Goal: Task Accomplishment & Management: Manage account settings

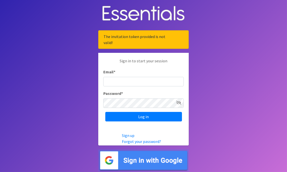
type input "[EMAIL_ADDRESS][DOMAIN_NAME][US_STATE]"
click at [137, 123] on div "Sign in to start your session Email * nhunkin@cfs-hawaii.org Password * Log in" at bounding box center [143, 90] width 90 height 74
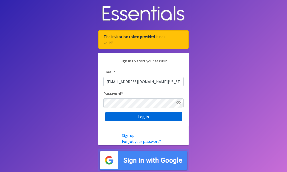
click at [137, 118] on input "Log in" at bounding box center [143, 117] width 77 height 10
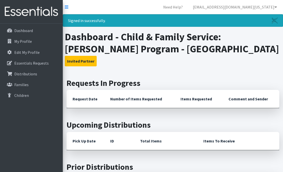
click at [266, 69] on div "Signed in successfully. Dashboard - Child & Family Service: Malama Ola Program …" at bounding box center [173, 151] width 220 height 275
click at [28, 29] on p "Dashboard" at bounding box center [23, 30] width 19 height 5
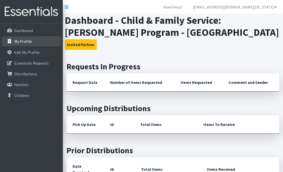
click at [23, 43] on p "My Profile" at bounding box center [23, 41] width 18 height 5
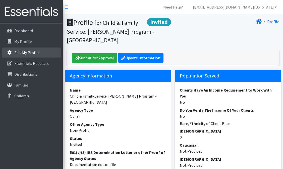
click at [20, 53] on p "Edit My Profile" at bounding box center [26, 52] width 25 height 5
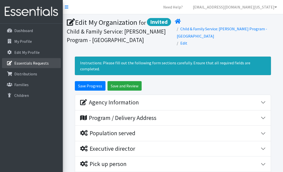
click at [21, 65] on p "Essentials Requests" at bounding box center [31, 63] width 34 height 5
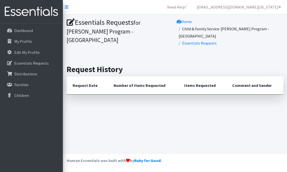
click at [85, 79] on th "Request Date" at bounding box center [87, 86] width 41 height 18
click at [107, 65] on h2 "Request History" at bounding box center [175, 70] width 216 height 10
click at [22, 75] on p "Distributions" at bounding box center [25, 74] width 23 height 5
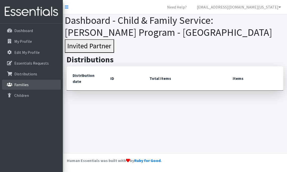
click at [22, 82] on p "Families" at bounding box center [21, 84] width 14 height 5
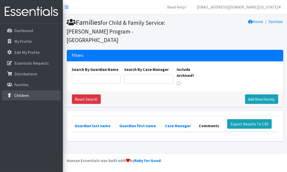
click at [23, 96] on p "Children" at bounding box center [21, 95] width 15 height 5
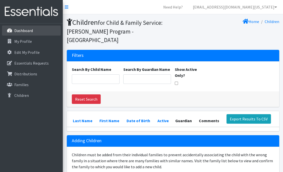
click at [29, 30] on p "Dashboard" at bounding box center [23, 30] width 19 height 5
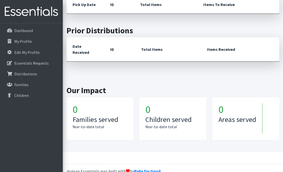
scroll to position [124, 0]
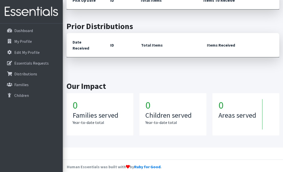
click at [93, 104] on h1 "0" at bounding box center [100, 105] width 55 height 12
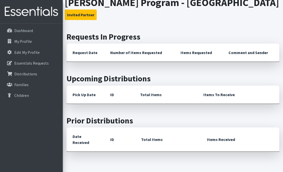
scroll to position [24, 0]
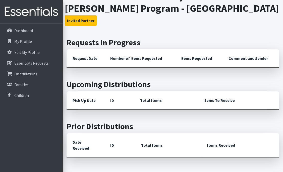
click at [88, 58] on th "Request Date" at bounding box center [86, 58] width 38 height 18
click at [105, 105] on th "ID" at bounding box center [119, 101] width 30 height 18
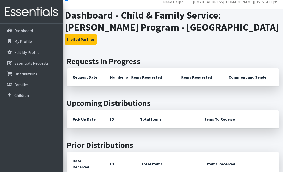
scroll to position [0, 0]
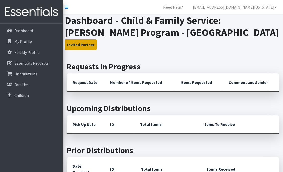
click at [79, 42] on button "Invited Partner" at bounding box center [81, 44] width 32 height 11
click at [86, 43] on button "Invited Partner" at bounding box center [81, 44] width 32 height 11
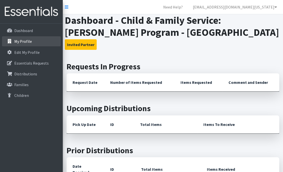
click at [20, 41] on p "My Profile" at bounding box center [23, 41] width 18 height 5
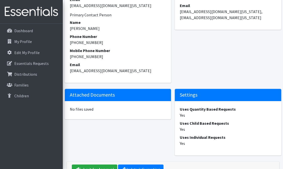
scroll to position [395, 0]
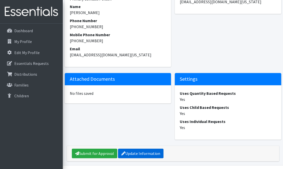
click at [138, 148] on link "Update Information" at bounding box center [140, 153] width 45 height 10
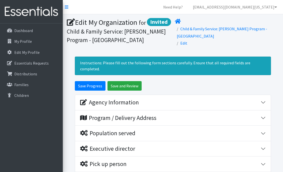
scroll to position [50, 0]
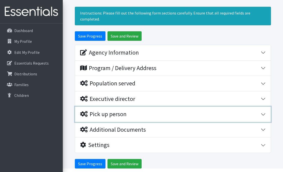
click at [145, 109] on button "Pick up person" at bounding box center [173, 114] width 196 height 15
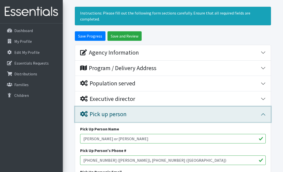
scroll to position [75, 0]
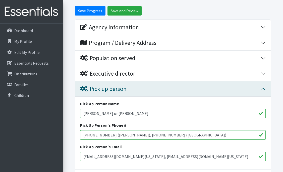
click at [144, 109] on input "[PERSON_NAME] or [PERSON_NAME]" at bounding box center [172, 114] width 185 height 10
click at [112, 109] on input "[PERSON_NAME] or [PERSON_NAME]" at bounding box center [172, 114] width 185 height 10
click at [131, 109] on input "Nadia Hunkin, Roslyn Brown" at bounding box center [172, 114] width 185 height 10
type input "Nadia Hunkin, Roslyn Brown or Shantel Shea"
click at [173, 131] on input "808-741-3801 (Nadia), 808-282-4070 (Roslyn)" at bounding box center [172, 136] width 185 height 10
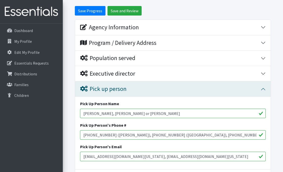
type input "808-741-3801 (Nadia), 808-282-4070 (Roslyn), 808-798-2218 (Shantel)"
click at [190, 144] on div "Pick Up Person's Email nhunkin@cfs-hawaii.org, rbrown@cfs-hawaii.org" at bounding box center [172, 153] width 185 height 18
click at [181, 152] on input "nhunkin@cfs-hawaii.org, rbrown@cfs-hawaii.org" at bounding box center [172, 157] width 185 height 10
type input "nhunkin@cfs-hawaii.org, rbrown@cfs-hawaii.org, sshea@cfs-hawaii.org"
click at [175, 144] on div "Pick Up Person's Email nhunkin@cfs-hawaii.org, rbrown@cfs-hawaii.org, sshea@cfs…" at bounding box center [172, 153] width 185 height 18
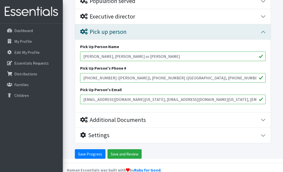
scroll to position [133, 0]
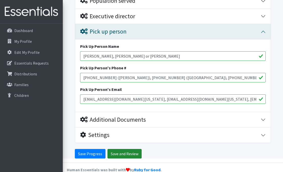
click at [125, 149] on input "Save and Review" at bounding box center [124, 154] width 34 height 10
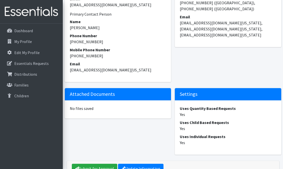
scroll to position [412, 0]
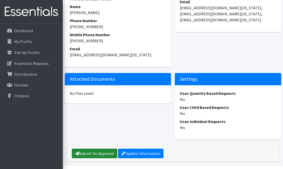
click at [108, 148] on link "Submit for Approval" at bounding box center [94, 153] width 45 height 10
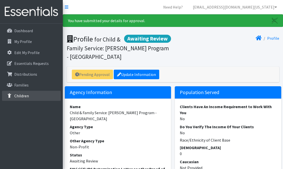
click at [19, 95] on p "Children" at bounding box center [21, 95] width 15 height 5
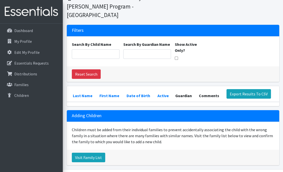
scroll to position [32, 0]
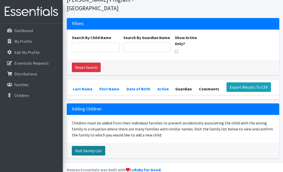
click at [85, 146] on link "Visit Family List" at bounding box center [88, 151] width 33 height 10
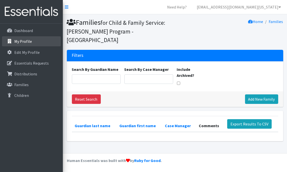
click at [26, 41] on p "My Profile" at bounding box center [23, 41] width 18 height 5
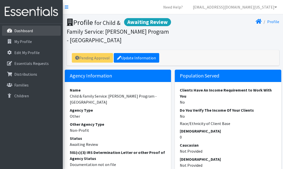
click at [27, 33] on p "Dashboard" at bounding box center [23, 30] width 19 height 5
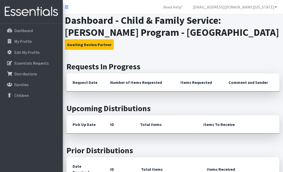
click at [87, 83] on th "Request Date" at bounding box center [86, 83] width 38 height 18
drag, startPoint x: 114, startPoint y: 82, endPoint x: 114, endPoint y: 68, distance: 13.8
click at [114, 81] on th "Number of Items Requested" at bounding box center [139, 83] width 70 height 18
click at [114, 67] on h2 "Requests In Progress" at bounding box center [173, 67] width 213 height 10
click at [105, 111] on h2 "Upcoming Distributions" at bounding box center [173, 109] width 213 height 10
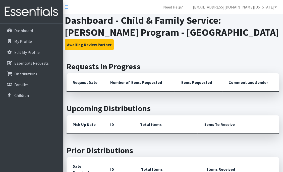
click at [102, 129] on th "Pick Up Date" at bounding box center [86, 125] width 38 height 18
click at [108, 152] on h2 "Prior Distributions" at bounding box center [173, 151] width 213 height 10
drag, startPoint x: 240, startPoint y: 22, endPoint x: 247, endPoint y: 17, distance: 8.2
click at [240, 21] on h1 "Dashboard - Child & Family Service: [PERSON_NAME] Program - [GEOGRAPHIC_DATA]" at bounding box center [173, 26] width 216 height 24
click at [276, 6] on icon at bounding box center [275, 7] width 3 height 4
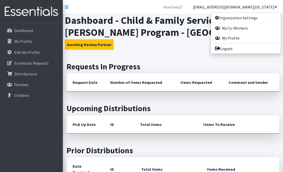
click at [276, 6] on icon at bounding box center [275, 7] width 3 height 4
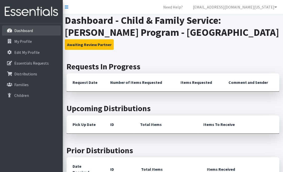
click at [27, 29] on p "Dashboard" at bounding box center [23, 30] width 19 height 5
click at [67, 6] on icon at bounding box center [67, 7] width 4 height 4
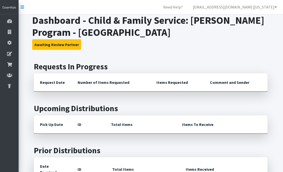
click at [112, 23] on h1 "Dashboard - Child & Family Service: [PERSON_NAME] Program - [GEOGRAPHIC_DATA]" at bounding box center [150, 26] width 237 height 24
click at [23, 7] on icon at bounding box center [23, 7] width 4 height 4
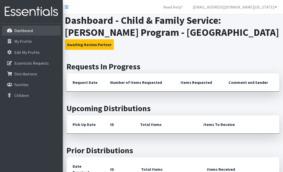
click at [13, 31] on link "Dashboard" at bounding box center [31, 31] width 59 height 10
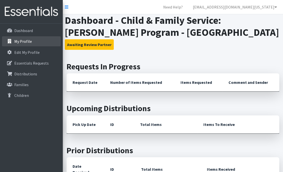
click at [17, 40] on p "My Profile" at bounding box center [23, 41] width 18 height 5
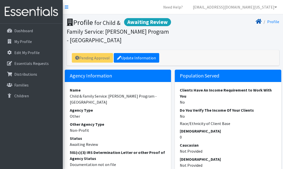
click at [261, 21] on icon at bounding box center [259, 21] width 6 height 4
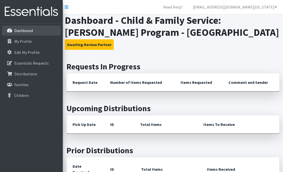
click at [27, 30] on p "Dashboard" at bounding box center [23, 30] width 19 height 5
click at [95, 85] on th "Request Date" at bounding box center [86, 83] width 38 height 18
click at [91, 69] on h2 "Requests In Progress" at bounding box center [173, 67] width 213 height 10
click at [85, 83] on th "Request Date" at bounding box center [86, 83] width 38 height 18
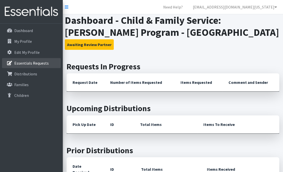
click at [38, 64] on p "Essentials Requests" at bounding box center [31, 63] width 34 height 5
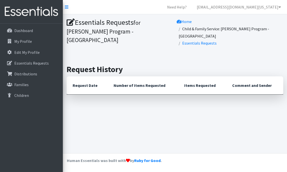
click at [85, 77] on th "Request Date" at bounding box center [87, 86] width 41 height 18
click at [152, 81] on th "Number of Items Requested" at bounding box center [142, 86] width 71 height 18
click at [188, 41] on link "Essentials Requests" at bounding box center [199, 43] width 34 height 5
click at [200, 41] on link "Essentials Requests" at bounding box center [199, 43] width 34 height 5
click at [196, 77] on th "Items Requested" at bounding box center [202, 86] width 48 height 18
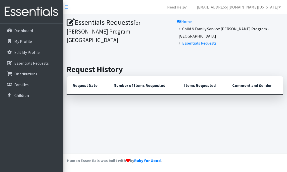
click at [137, 77] on th "Number of Items Requested" at bounding box center [142, 86] width 71 height 18
click at [88, 83] on th "Request Date" at bounding box center [87, 86] width 41 height 18
click at [106, 24] on h1 "Essentials Requests for Malama Ola Program - Kaneohe" at bounding box center [120, 31] width 106 height 26
click at [26, 60] on link "Essentials Requests" at bounding box center [31, 63] width 59 height 10
click at [25, 73] on p "Distributions" at bounding box center [25, 74] width 23 height 5
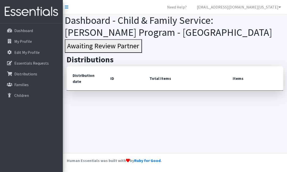
click at [89, 47] on button "Awaiting Review Partner" at bounding box center [103, 46] width 77 height 14
click at [23, 83] on p "Families" at bounding box center [21, 84] width 14 height 5
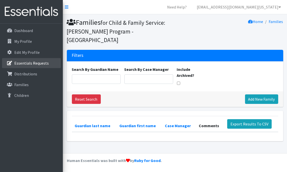
click at [25, 62] on p "Essentials Requests" at bounding box center [31, 63] width 34 height 5
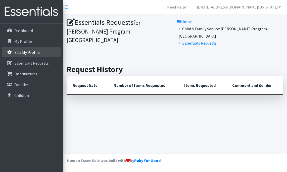
drag, startPoint x: 26, startPoint y: 53, endPoint x: 26, endPoint y: 43, distance: 9.5
click at [26, 53] on p "Edit My Profile" at bounding box center [26, 52] width 25 height 5
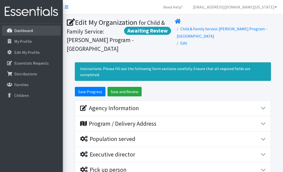
click at [23, 29] on p "Dashboard" at bounding box center [23, 30] width 19 height 5
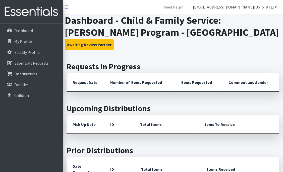
click at [274, 8] on icon at bounding box center [275, 7] width 3 height 4
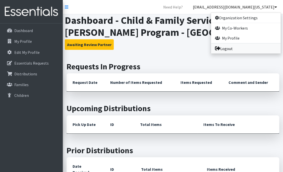
click at [238, 50] on link "Logout" at bounding box center [246, 49] width 70 height 10
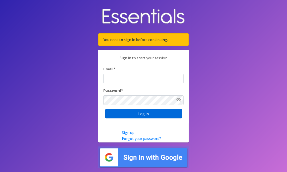
type input "[EMAIL_ADDRESS][DOMAIN_NAME][US_STATE]"
click at [144, 117] on input "Log in" at bounding box center [143, 114] width 77 height 10
